Goal: Transaction & Acquisition: Purchase product/service

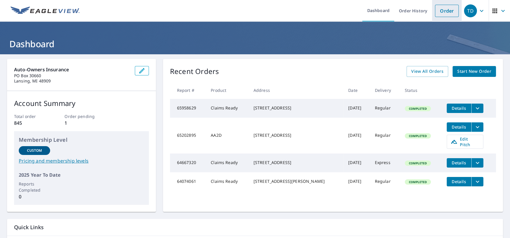
click at [439, 10] on link "Order" at bounding box center [447, 11] width 24 height 12
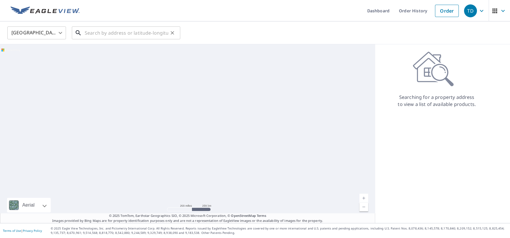
click at [93, 33] on input "text" at bounding box center [127, 33] width 84 height 16
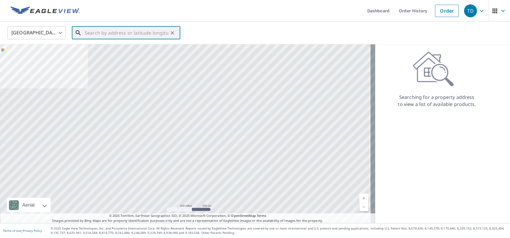
paste input "2005 [GEOGRAPHIC_DATA]-7811"
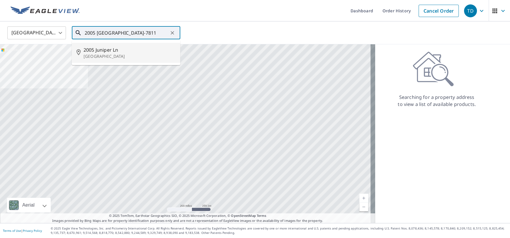
click at [102, 50] on span "2005 Juniper Ln" at bounding box center [130, 49] width 92 height 7
type input "2005 [GEOGRAPHIC_DATA]"
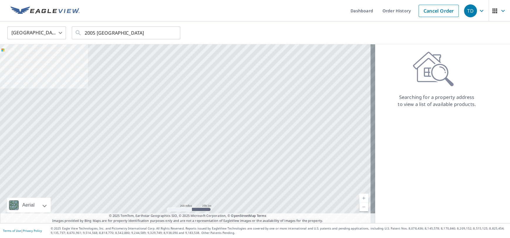
scroll to position [0, 0]
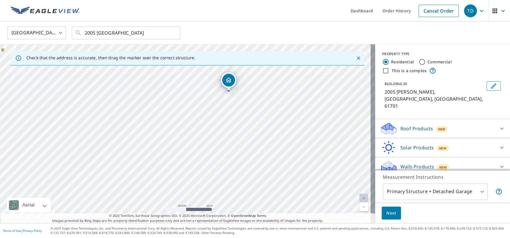
drag, startPoint x: 257, startPoint y: 177, endPoint x: 253, endPoint y: 94, distance: 83.7
click at [253, 94] on div "2005 [GEOGRAPHIC_DATA]" at bounding box center [188, 133] width 376 height 179
click at [499, 125] on icon at bounding box center [502, 128] width 7 height 7
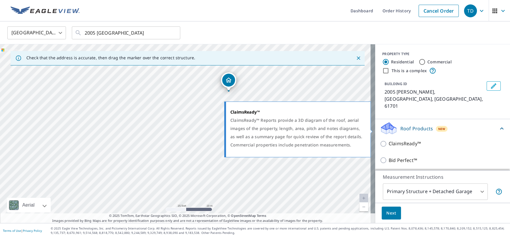
click at [380, 140] on input "ClaimsReady™" at bounding box center [384, 143] width 9 height 7
checkbox input "true"
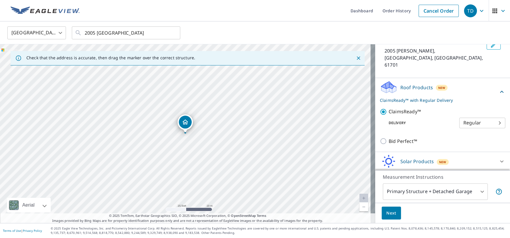
scroll to position [47, 0]
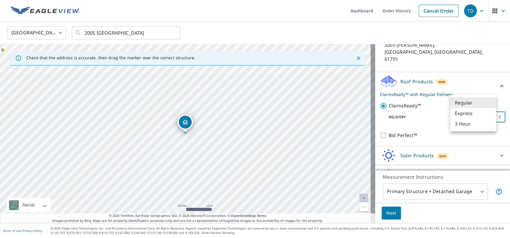
click at [491, 104] on body "TD TD Dashboard Order History Cancel Order TD [GEOGRAPHIC_DATA] [GEOGRAPHIC_DAT…" at bounding box center [255, 119] width 510 height 238
click at [491, 104] on li "Regular" at bounding box center [474, 102] width 46 height 11
click at [391, 212] on span "Next" at bounding box center [392, 212] width 10 height 7
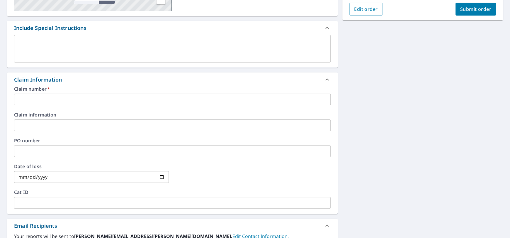
scroll to position [146, 0]
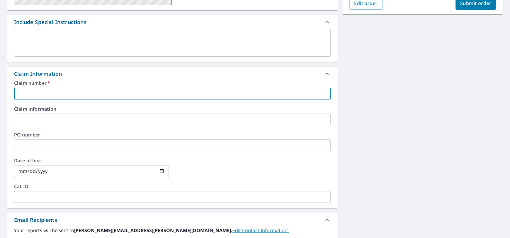
click at [37, 94] on input "text" at bounding box center [172, 94] width 317 height 12
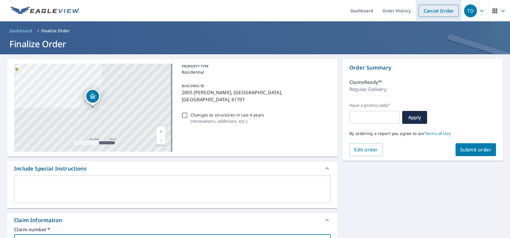
click at [439, 9] on link "Cancel Order" at bounding box center [439, 11] width 40 height 12
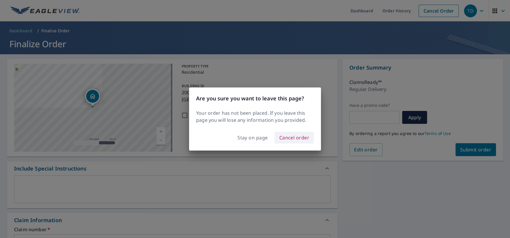
click at [286, 136] on span "Cancel order" at bounding box center [295, 137] width 30 height 8
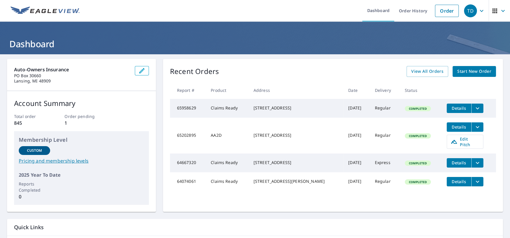
click at [285, 68] on div "Recent Orders View All Orders Start New Order" at bounding box center [333, 71] width 326 height 11
click at [446, 11] on link "Order" at bounding box center [447, 11] width 24 height 12
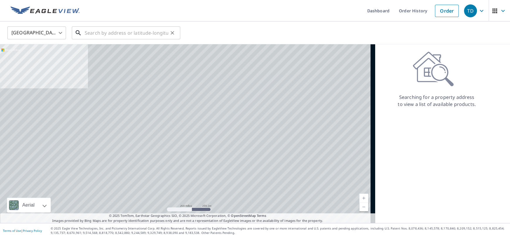
click at [104, 33] on input "text" at bounding box center [127, 33] width 84 height 16
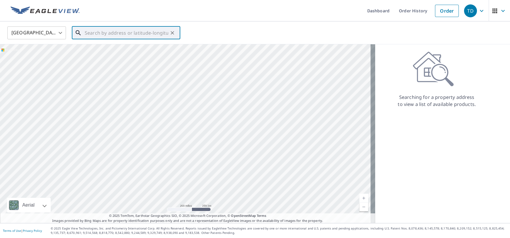
click at [104, 33] on input "text" at bounding box center [127, 33] width 84 height 16
paste input "2005 [GEOGRAPHIC_DATA]-7811"
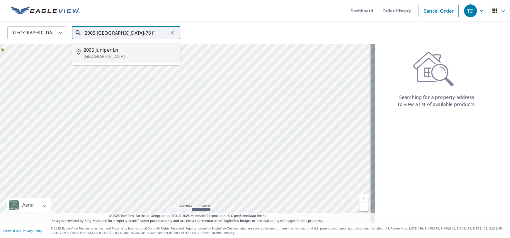
click at [105, 49] on span "2005 Juniper Ln" at bounding box center [130, 49] width 92 height 7
type input "2005 [GEOGRAPHIC_DATA]"
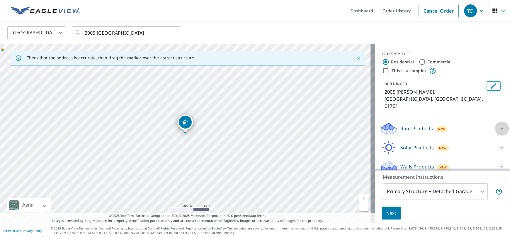
click at [499, 125] on icon at bounding box center [502, 128] width 7 height 7
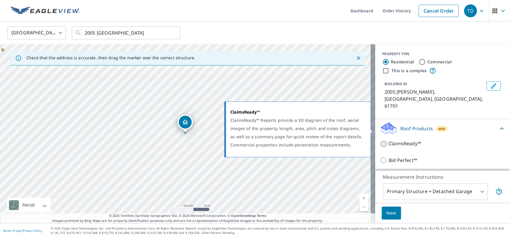
click at [380, 140] on input "ClaimsReady™" at bounding box center [384, 143] width 9 height 7
checkbox input "true"
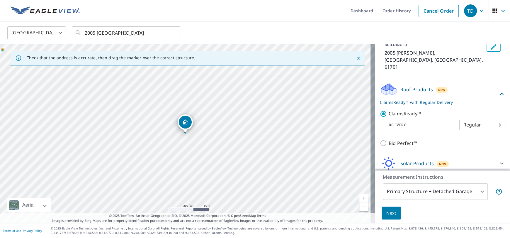
scroll to position [47, 0]
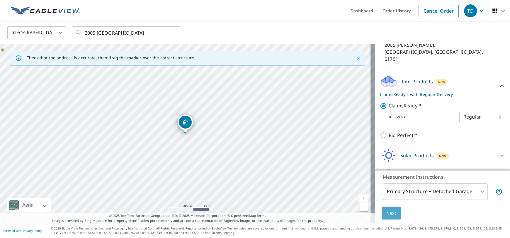
click at [388, 210] on span "Next" at bounding box center [392, 212] width 10 height 7
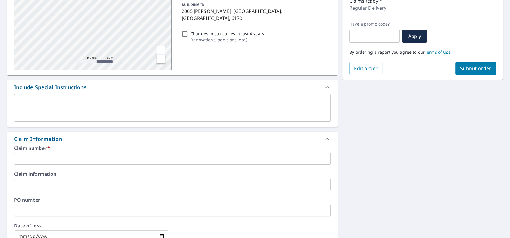
scroll to position [88, 0]
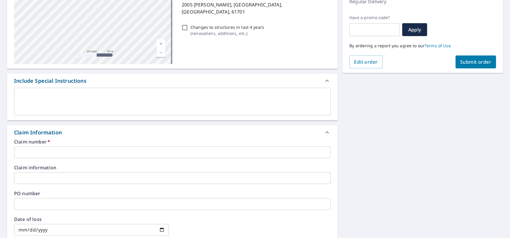
click at [52, 153] on input "text" at bounding box center [172, 152] width 317 height 12
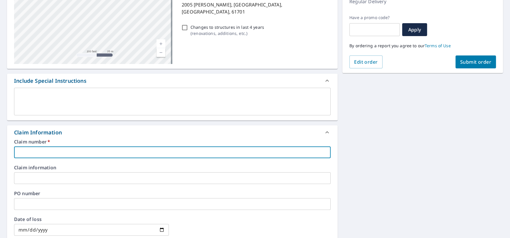
click at [37, 152] on input "text" at bounding box center [172, 152] width 317 height 12
paste input "300-0302314-2025"
type input "300-0302314-2025"
click at [39, 177] on input "text" at bounding box center [172, 178] width 317 height 12
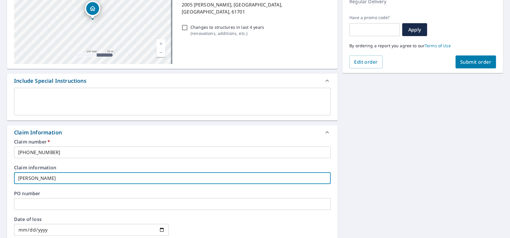
type input "David Jett"
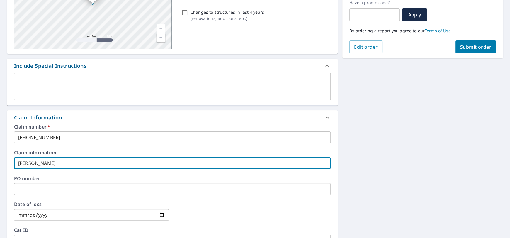
scroll to position [117, 0]
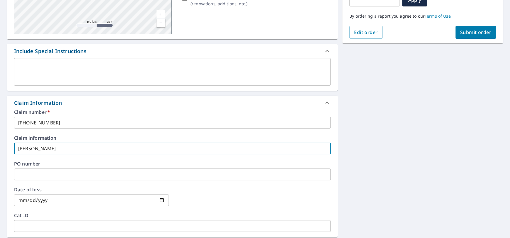
click at [54, 200] on input "date" at bounding box center [91, 200] width 155 height 12
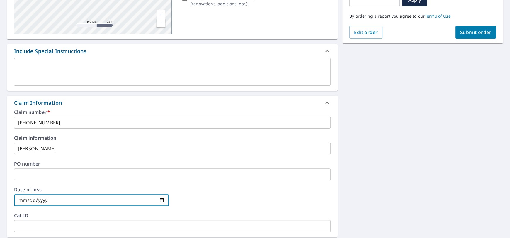
click at [159, 198] on input "date" at bounding box center [91, 200] width 155 height 12
type input "2025-05-15"
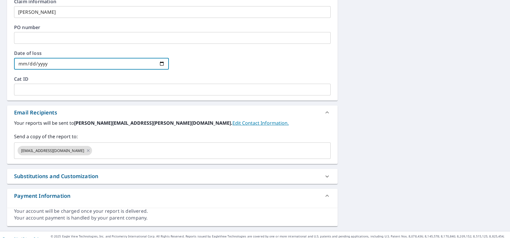
scroll to position [261, 0]
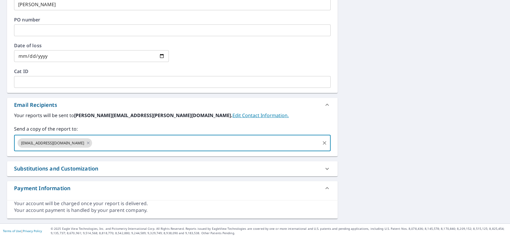
click at [93, 143] on input "text" at bounding box center [206, 142] width 226 height 11
type input "white.joshua@aoins.com"
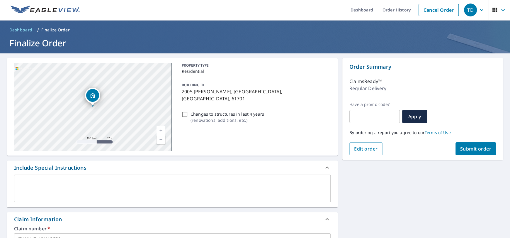
scroll to position [0, 0]
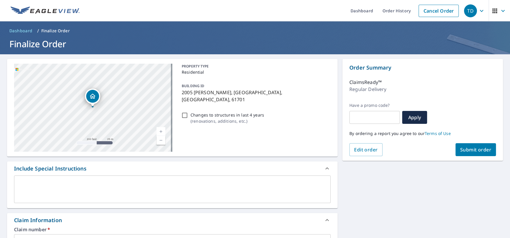
click at [470, 145] on button "Submit order" at bounding box center [476, 149] width 41 height 13
